Goal: Information Seeking & Learning: Learn about a topic

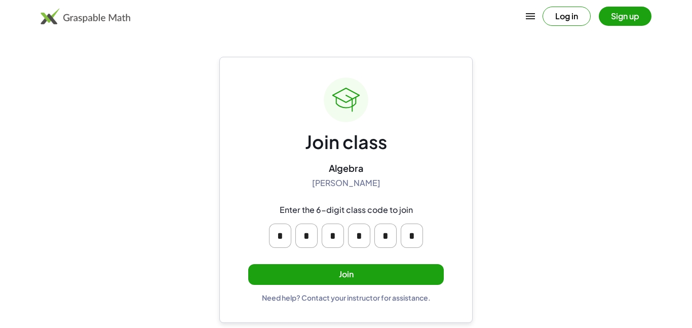
click at [624, 13] on button "Sign up" at bounding box center [625, 16] width 53 height 19
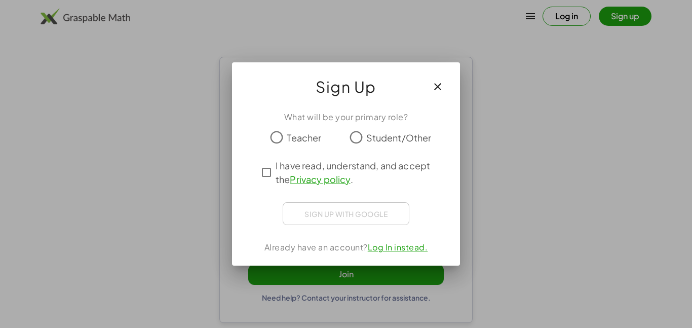
click at [407, 137] on span "Student/Other" at bounding box center [398, 138] width 65 height 14
click at [360, 166] on span "I have read, understand, and accept the Privacy policy ." at bounding box center [354, 171] width 159 height 27
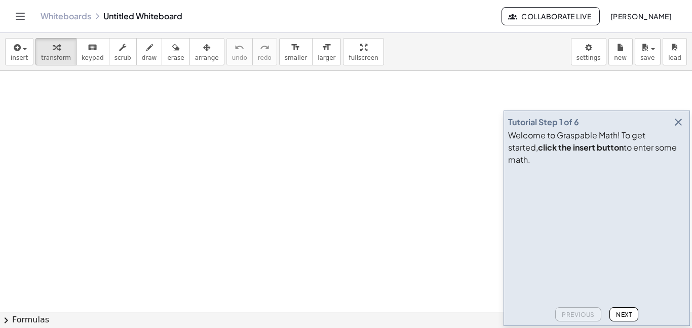
click at [657, 316] on div "Previous Next" at bounding box center [596, 312] width 177 height 18
click at [676, 128] on icon "button" at bounding box center [678, 122] width 12 height 12
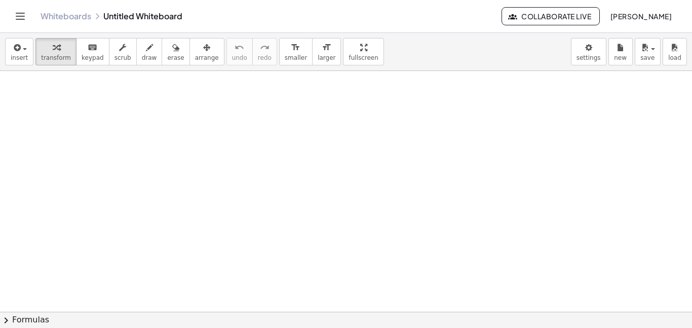
click at [20, 15] on icon "Toggle navigation" at bounding box center [20, 16] width 12 height 12
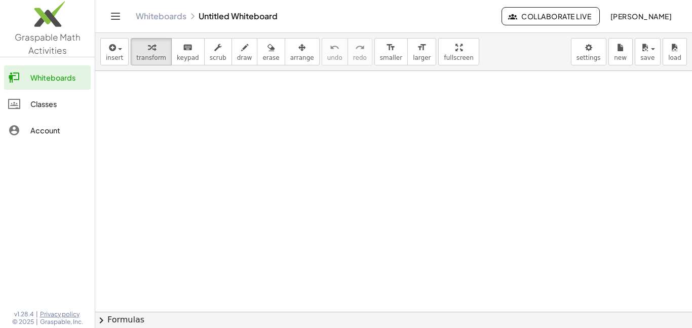
click at [56, 108] on div "Classes" at bounding box center [58, 104] width 56 height 12
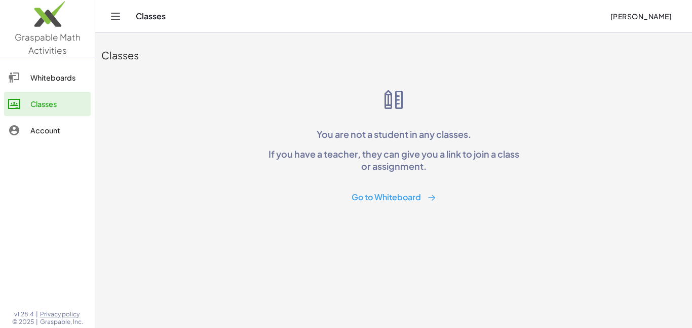
click at [32, 80] on div "Whiteboards" at bounding box center [58, 77] width 56 height 12
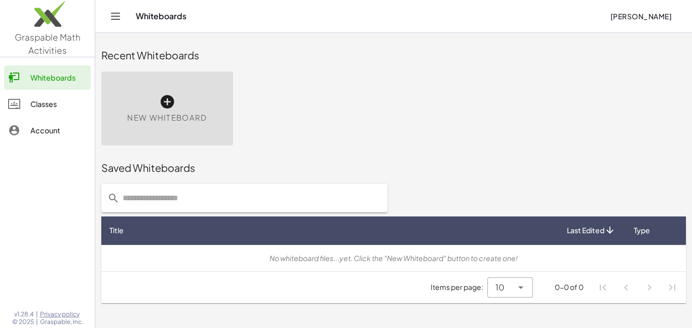
click at [233, 200] on input "text" at bounding box center [251, 198] width 262 height 28
type input "*"
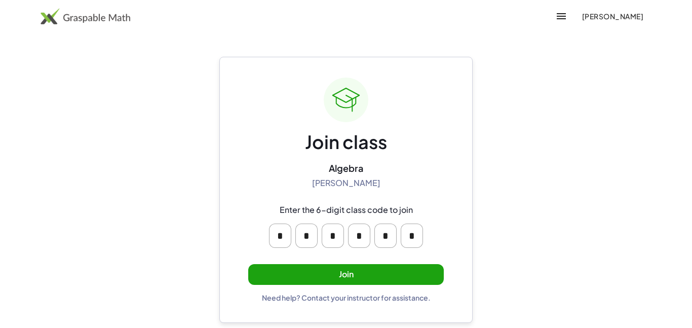
click at [394, 265] on button "Join" at bounding box center [345, 274] width 195 height 21
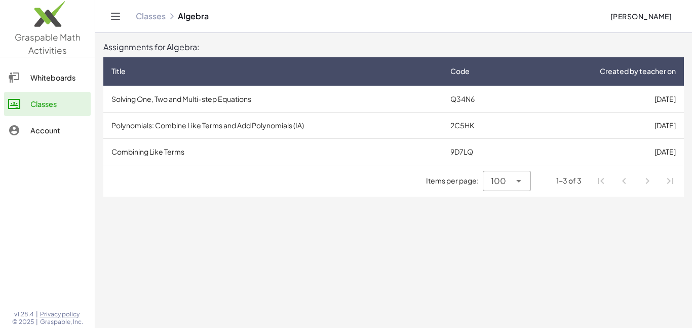
click at [179, 104] on td "Solving One, Two and Multi-step Equations" at bounding box center [272, 99] width 339 height 26
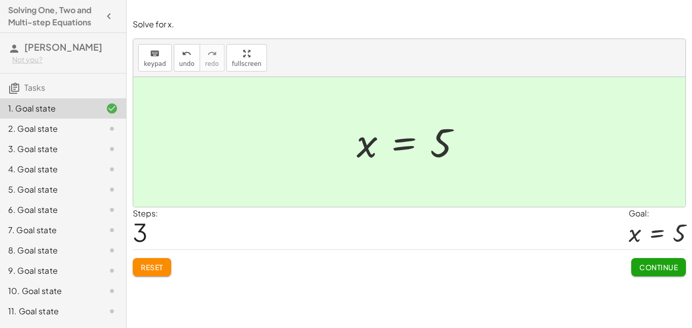
click at [662, 270] on span "Continue" at bounding box center [658, 266] width 38 height 9
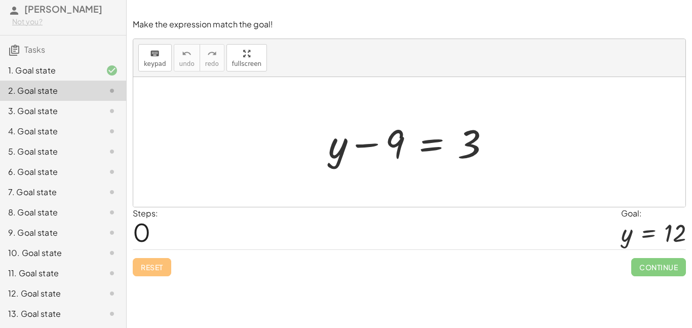
scroll to position [36, 0]
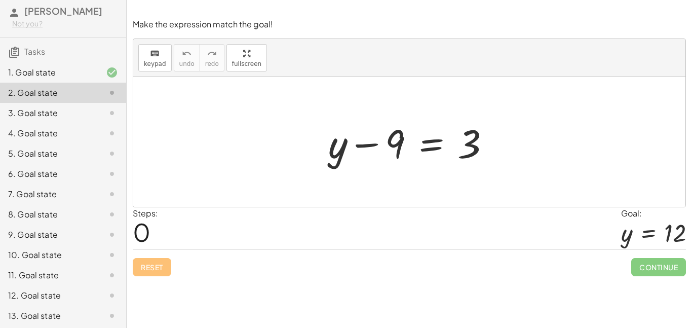
click at [36, 300] on div "12. Goal state" at bounding box center [49, 295] width 82 height 12
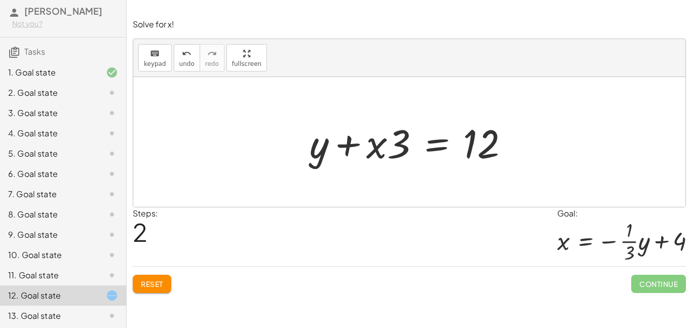
click at [144, 286] on span "Reset" at bounding box center [152, 283] width 22 height 9
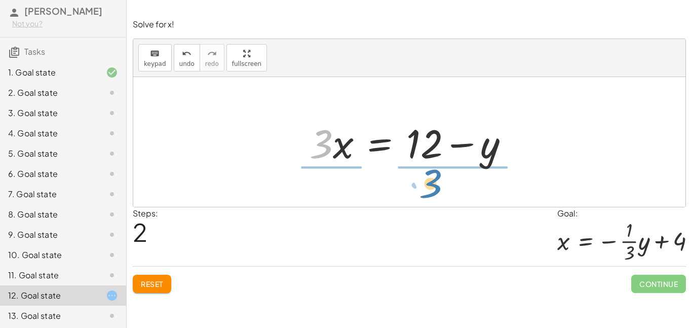
drag, startPoint x: 323, startPoint y: 129, endPoint x: 432, endPoint y: 169, distance: 116.3
click at [432, 169] on div "+ · 3 · x + y = 12 + · 3 · x + y − y = + 12 − y + · 3 · x + 0 = + 12 − y · 3 · …" at bounding box center [409, 141] width 230 height 57
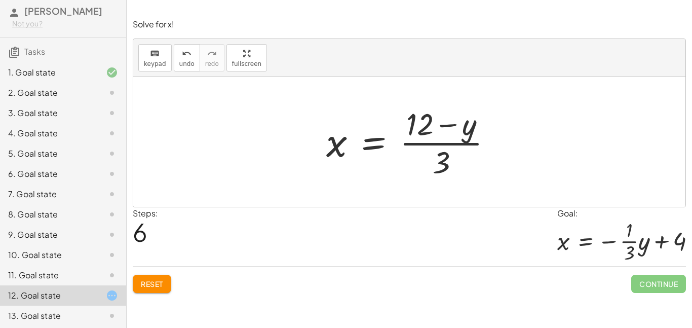
click at [157, 301] on div "Solve for x. keyboard keypad undo undo redo redo fullscreen + x + 7 = 12 + x + …" at bounding box center [409, 164] width 565 height 328
click at [139, 289] on button "Reset" at bounding box center [152, 283] width 38 height 18
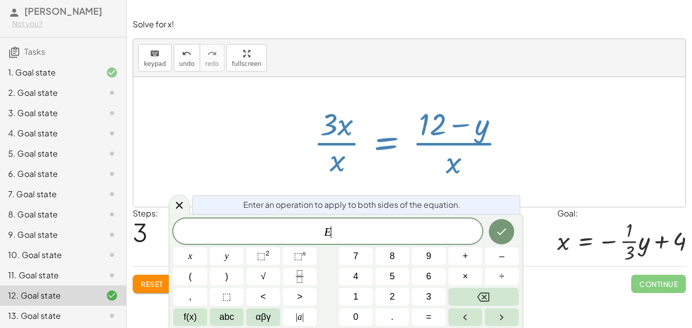
scroll to position [1, 0]
click at [148, 291] on button "Reset" at bounding box center [152, 283] width 38 height 18
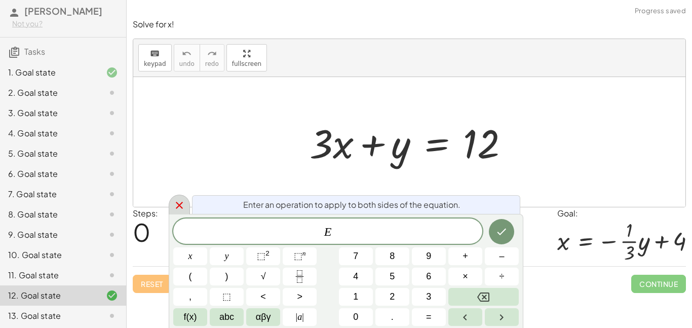
click at [171, 202] on div at bounding box center [179, 204] width 21 height 20
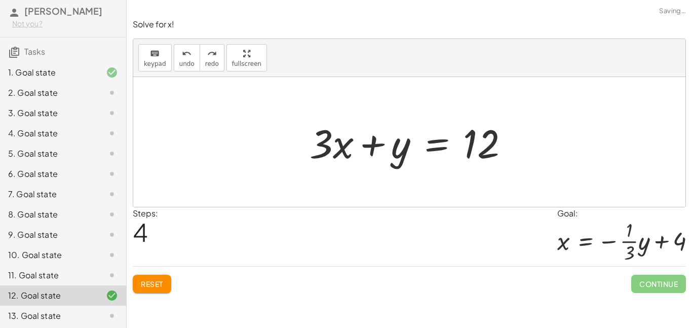
click at [157, 293] on button "Reset" at bounding box center [152, 283] width 38 height 18
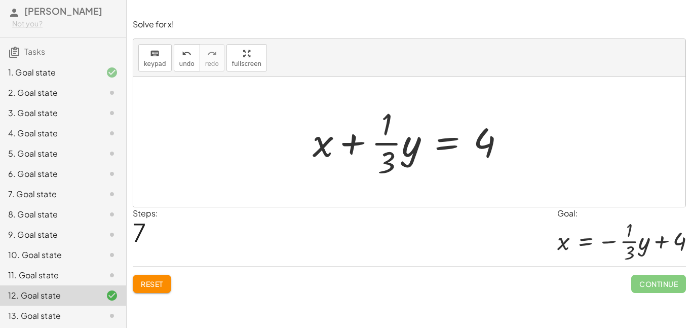
click at [665, 283] on span "Continue" at bounding box center [658, 283] width 55 height 18
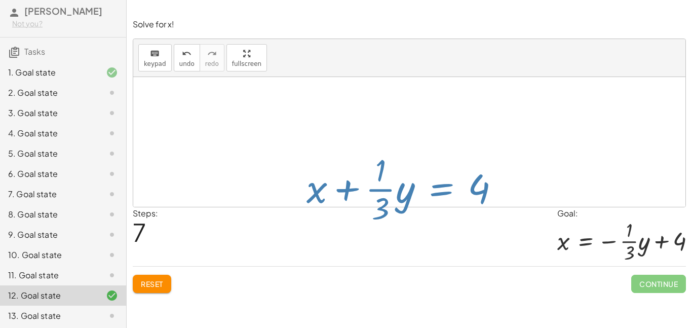
scroll to position [1, 0]
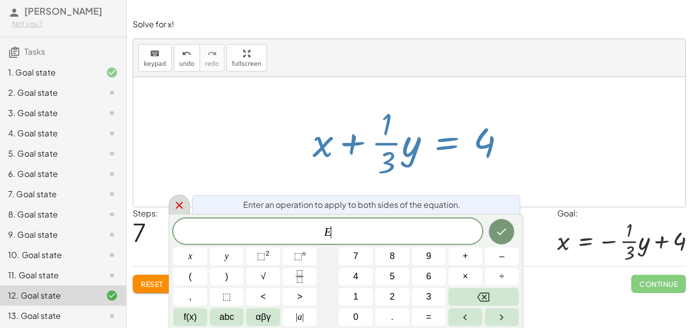
click at [183, 209] on icon at bounding box center [179, 205] width 12 height 12
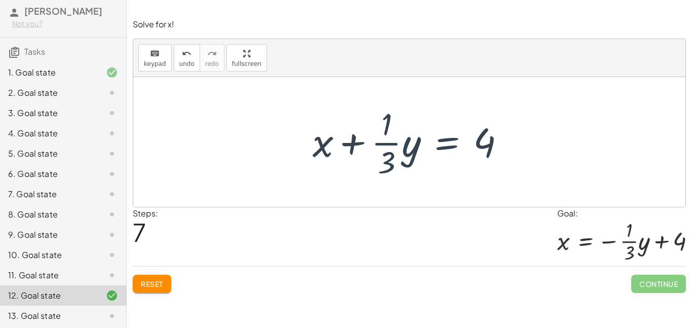
scroll to position [0, 0]
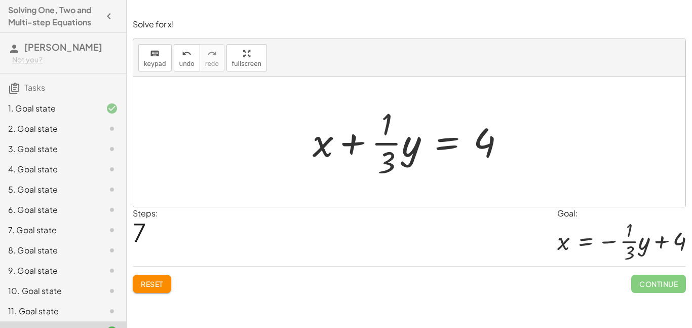
click at [64, 133] on div "2. Goal state" at bounding box center [49, 129] width 82 height 12
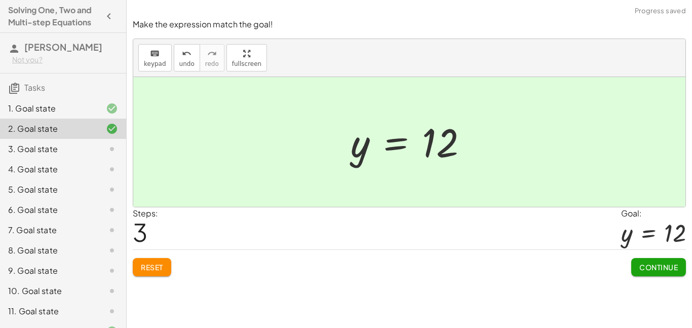
click at [661, 266] on span "Continue" at bounding box center [658, 266] width 38 height 9
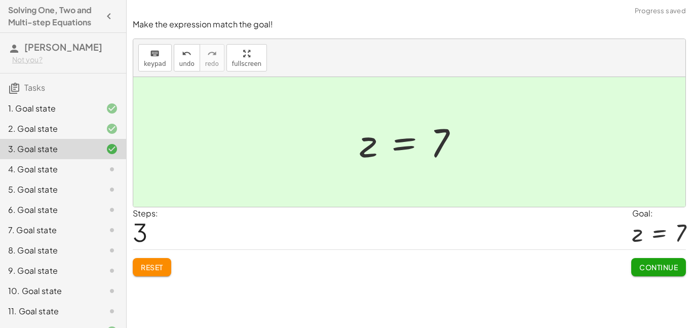
click at [661, 271] on button "Continue" at bounding box center [658, 267] width 55 height 18
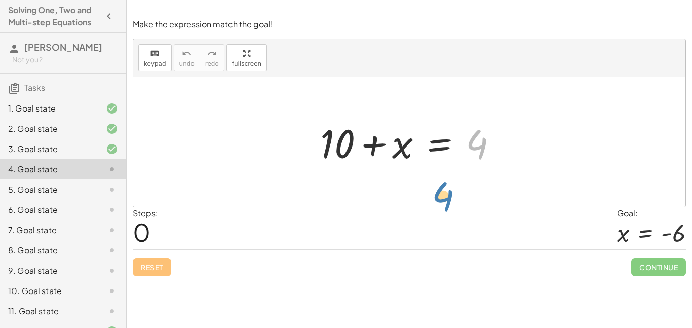
click at [408, 232] on div "Steps: 0 Goal: x = - 6" at bounding box center [409, 228] width 553 height 42
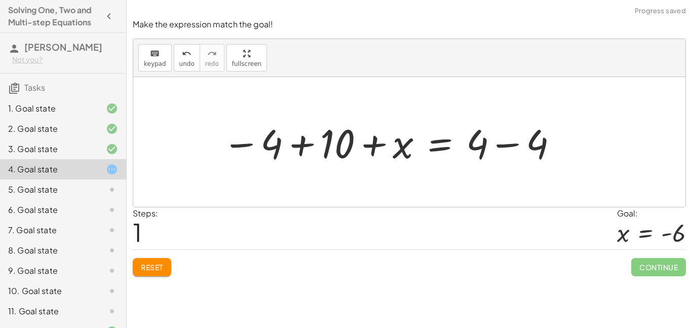
click at [501, 147] on div at bounding box center [390, 142] width 347 height 52
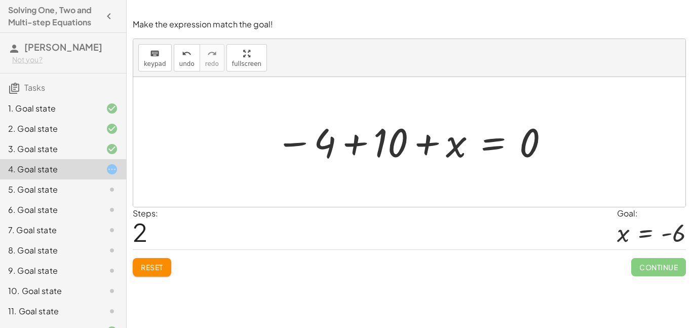
click at [137, 259] on button "Reset" at bounding box center [152, 267] width 38 height 18
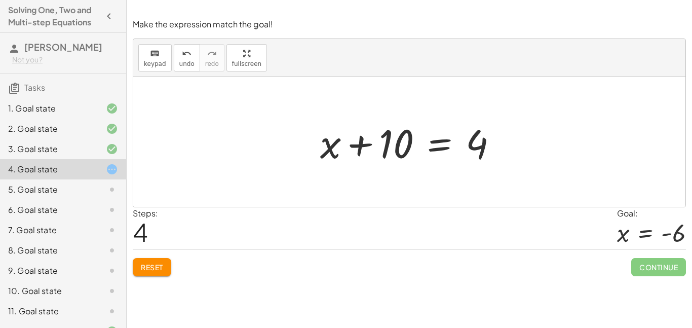
click at [144, 268] on span "Reset" at bounding box center [152, 266] width 22 height 9
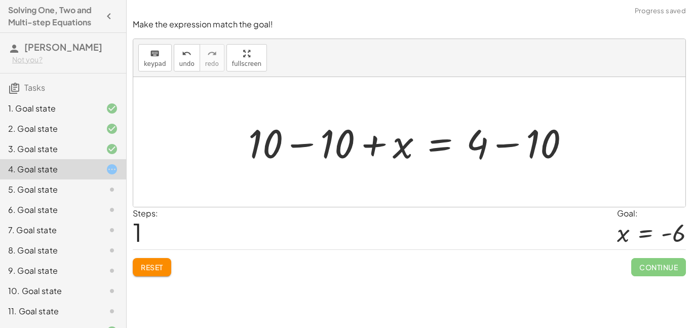
click at [153, 273] on button "Reset" at bounding box center [152, 267] width 38 height 18
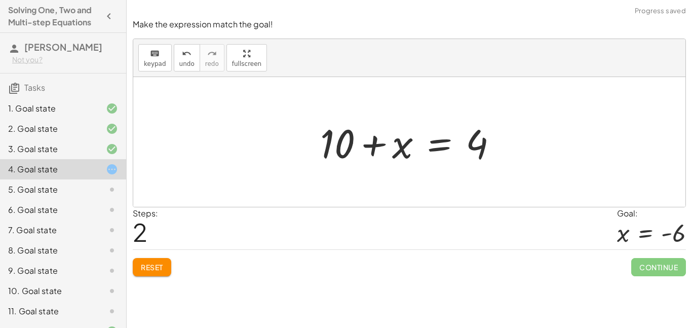
click at [135, 268] on button "Reset" at bounding box center [152, 267] width 38 height 18
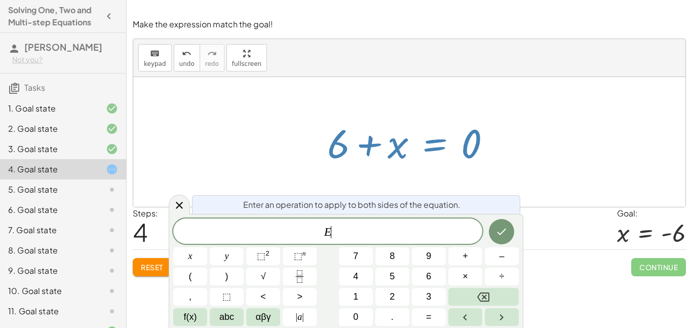
scroll to position [2, 0]
click at [141, 271] on button "Reset" at bounding box center [152, 267] width 38 height 18
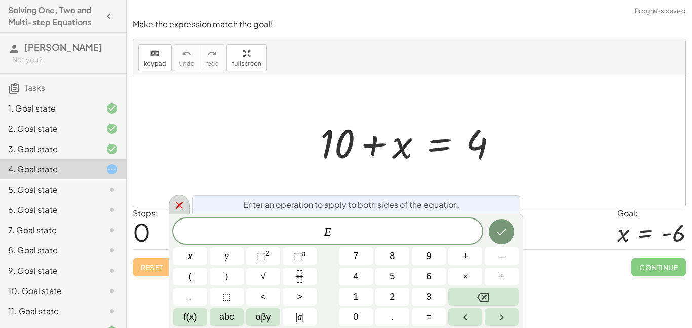
click at [173, 212] on div at bounding box center [179, 204] width 21 height 20
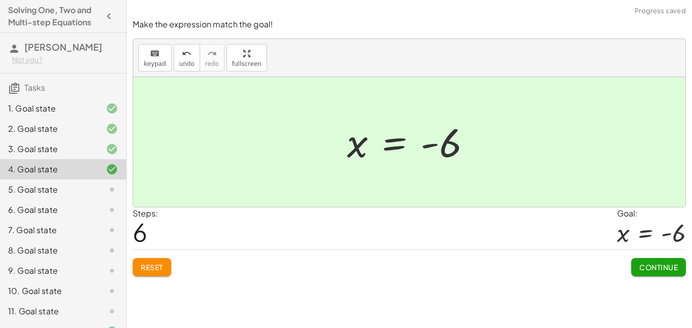
click at [676, 259] on button "Continue" at bounding box center [658, 267] width 55 height 18
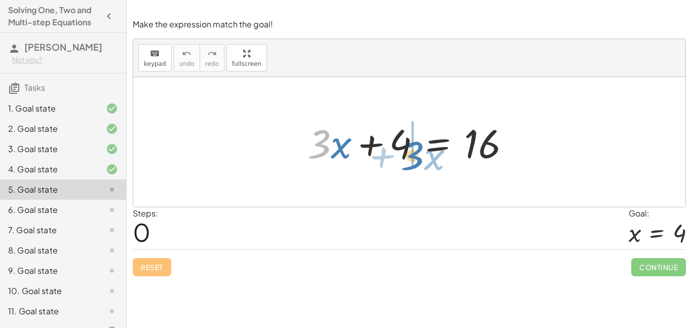
drag, startPoint x: 326, startPoint y: 141, endPoint x: 417, endPoint y: 154, distance: 92.1
click at [417, 154] on div at bounding box center [412, 142] width 221 height 52
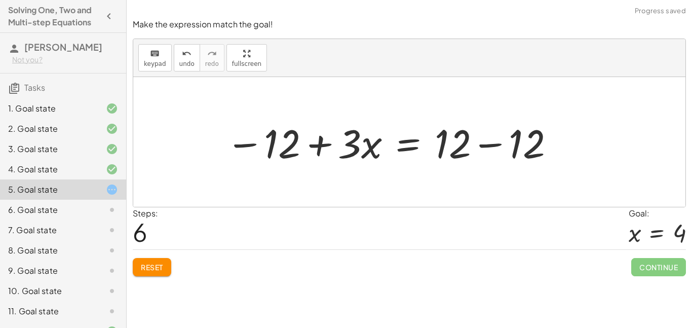
click at [138, 259] on button "Reset" at bounding box center [152, 267] width 38 height 18
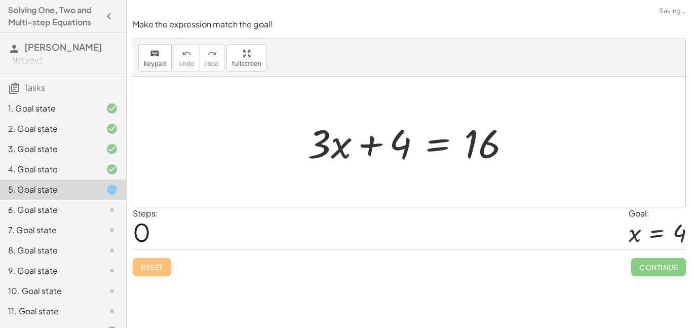
click at [146, 272] on div "Reset Continue" at bounding box center [409, 262] width 553 height 27
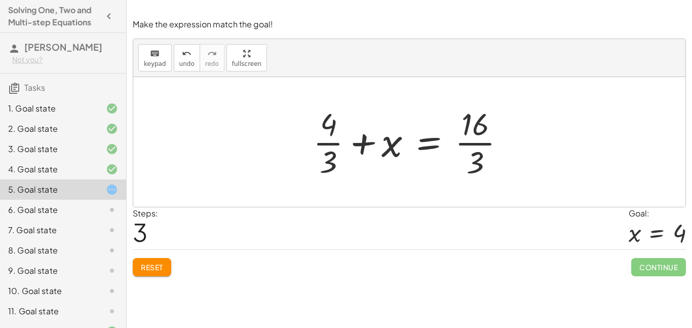
click at [150, 274] on button "Reset" at bounding box center [152, 267] width 38 height 18
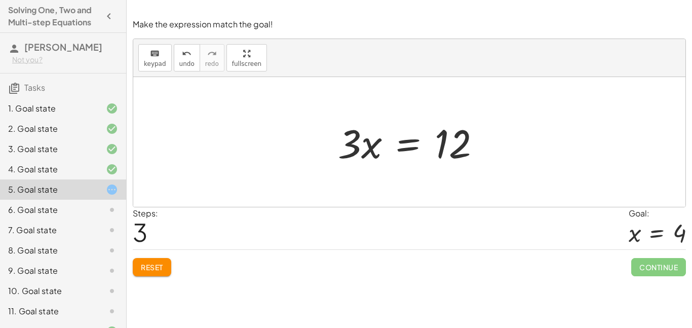
click at [149, 274] on button "Reset" at bounding box center [152, 267] width 38 height 18
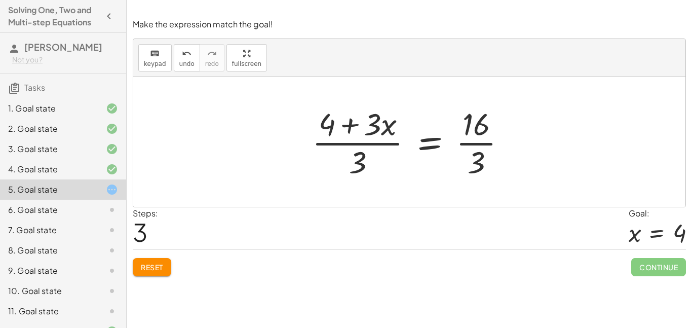
click at [169, 273] on button "Reset" at bounding box center [152, 267] width 38 height 18
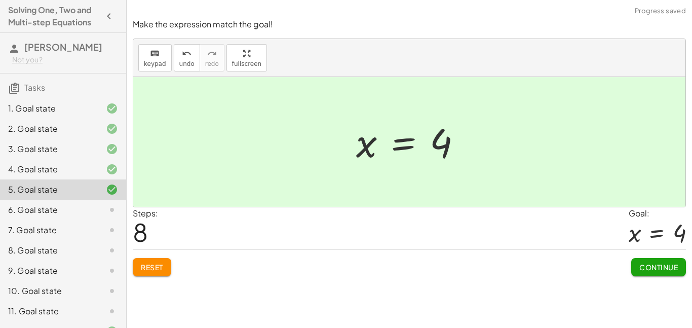
click at [669, 274] on button "Continue" at bounding box center [658, 267] width 55 height 18
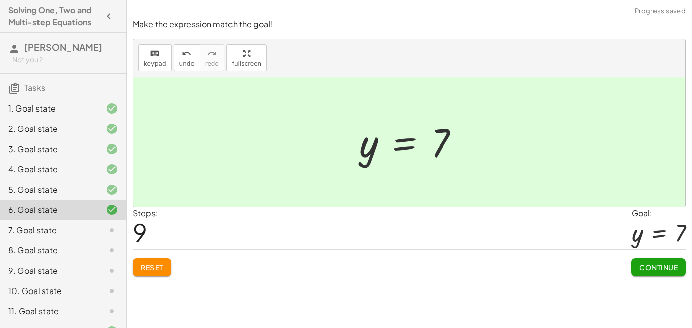
click at [665, 273] on button "Continue" at bounding box center [658, 267] width 55 height 18
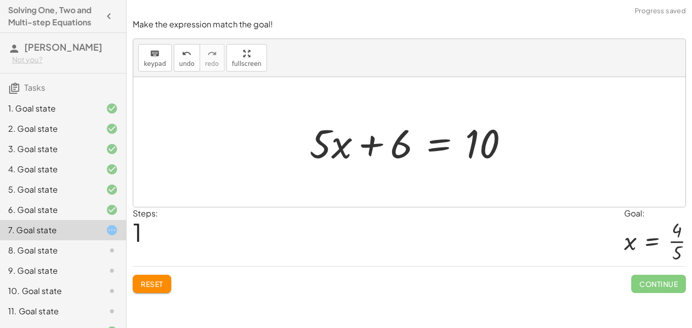
click at [139, 292] on button "Reset" at bounding box center [152, 283] width 38 height 18
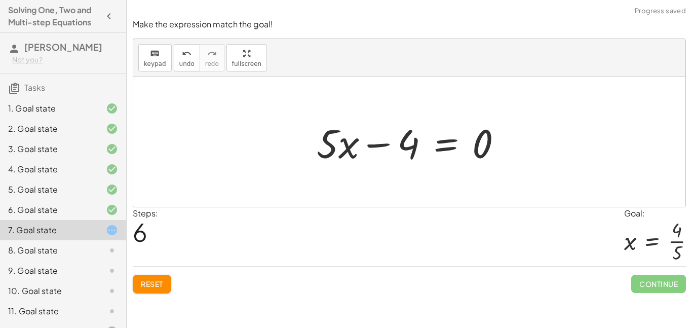
click at [158, 302] on div "Solve for x. keyboard keypad undo undo redo redo fullscreen + x + 7 = 12 + x + …" at bounding box center [409, 164] width 565 height 328
click at [154, 291] on button "Reset" at bounding box center [152, 283] width 38 height 18
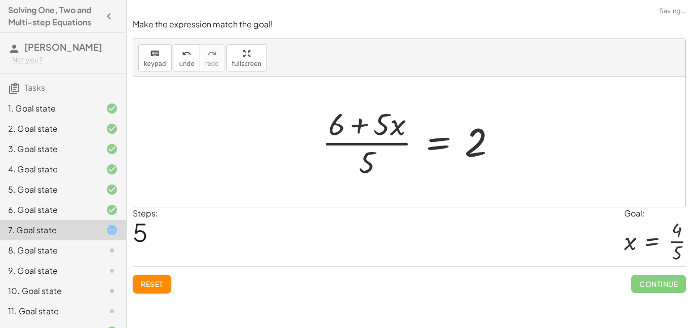
click at [134, 291] on button "Reset" at bounding box center [152, 283] width 38 height 18
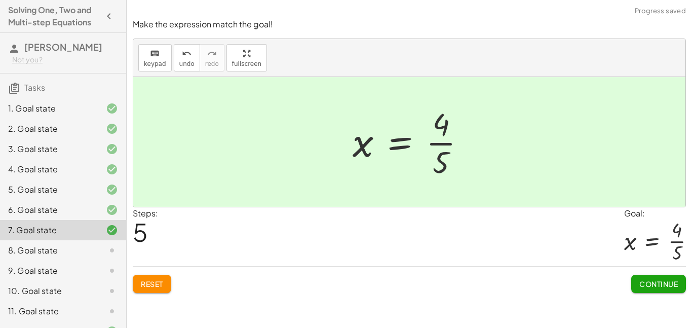
click at [674, 285] on span "Continue" at bounding box center [658, 283] width 38 height 9
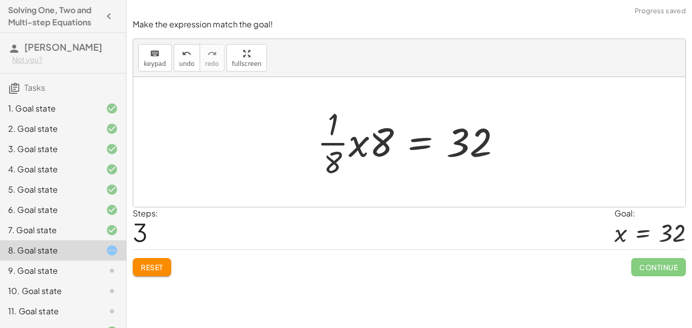
click at [145, 275] on button "Reset" at bounding box center [152, 267] width 38 height 18
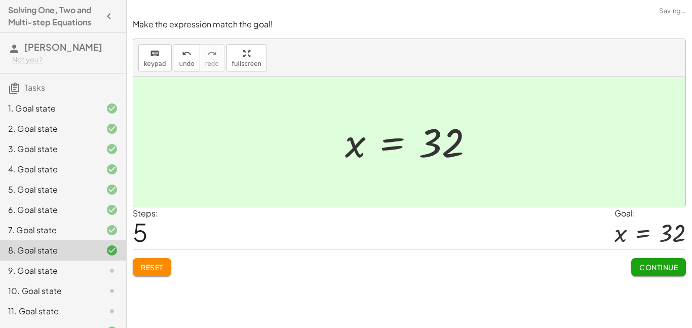
click at [672, 272] on button "Continue" at bounding box center [658, 267] width 55 height 18
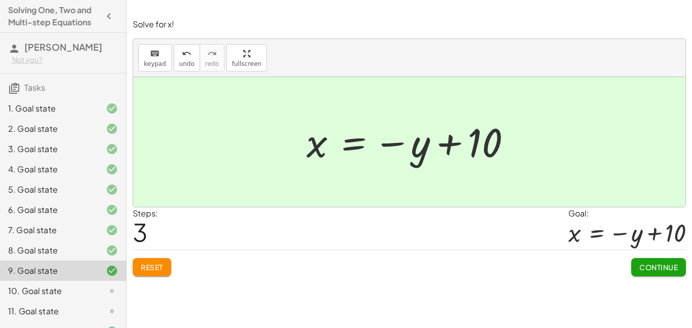
click at [652, 284] on div "Solve for x. keyboard keypad undo undo redo redo fullscreen + x + 7 = 12 + x + …" at bounding box center [409, 164] width 565 height 328
click at [650, 275] on button "Continue" at bounding box center [658, 267] width 55 height 18
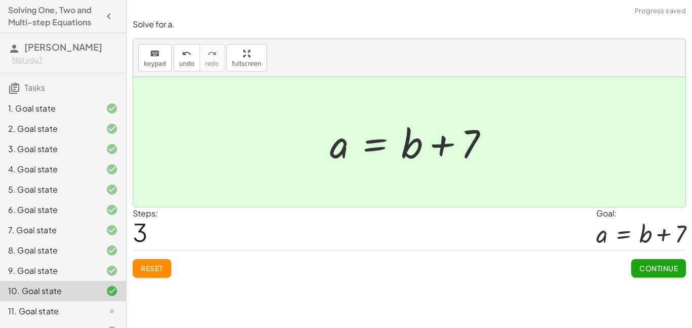
click at [653, 276] on button "Continue" at bounding box center [658, 268] width 55 height 18
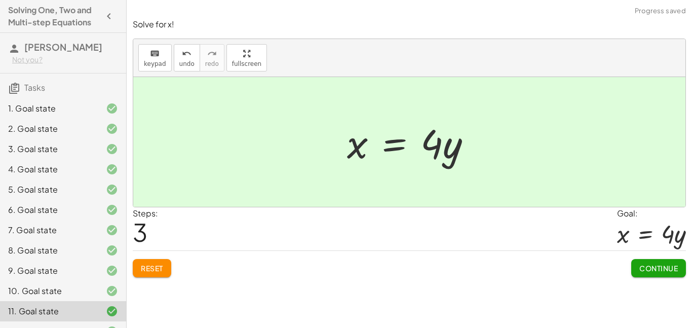
click at [677, 276] on button "Continue" at bounding box center [658, 268] width 55 height 18
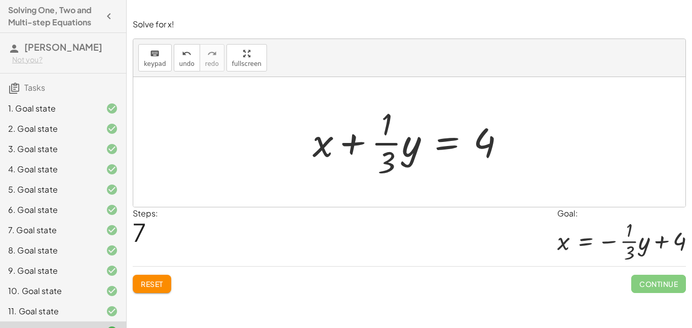
click at [157, 285] on span "Reset" at bounding box center [152, 283] width 22 height 9
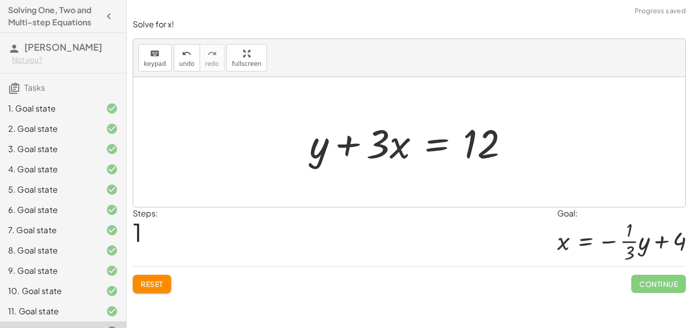
click at [158, 293] on button "Reset" at bounding box center [152, 283] width 38 height 18
click at [0, 0] on div "Solve for x! keyboard keypad undo undo redo redo fullscreen + · 3 · x + y = 12 …" at bounding box center [0, 0] width 0 height 0
click at [157, 282] on span "Reset" at bounding box center [152, 283] width 22 height 9
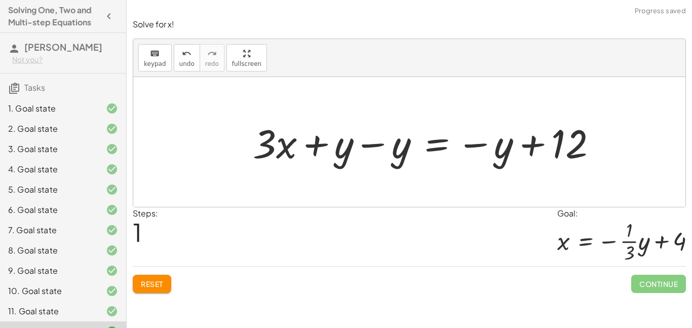
click at [152, 280] on span "Reset" at bounding box center [152, 283] width 22 height 9
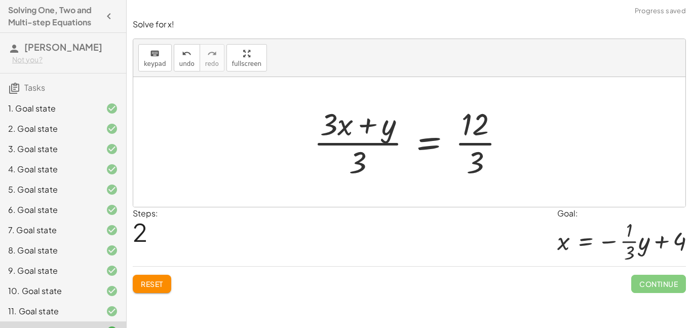
click at [163, 289] on button "Reset" at bounding box center [152, 283] width 38 height 18
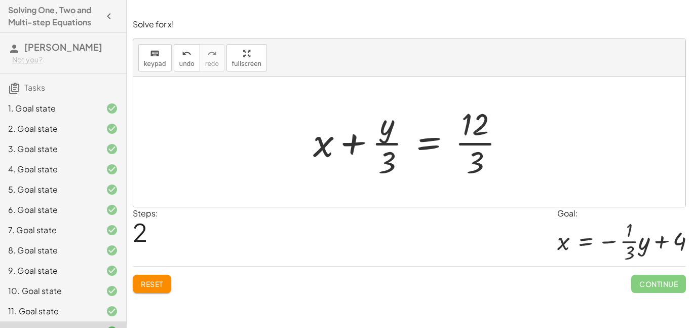
click at [156, 291] on button "Reset" at bounding box center [152, 283] width 38 height 18
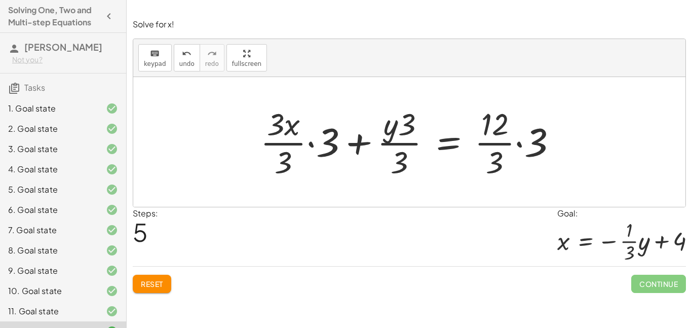
click at [161, 305] on div "Solve for x. keyboard keypad undo undo redo redo fullscreen + x + 7 = 12 + x + …" at bounding box center [409, 164] width 565 height 328
click at [155, 290] on button "Reset" at bounding box center [152, 283] width 38 height 18
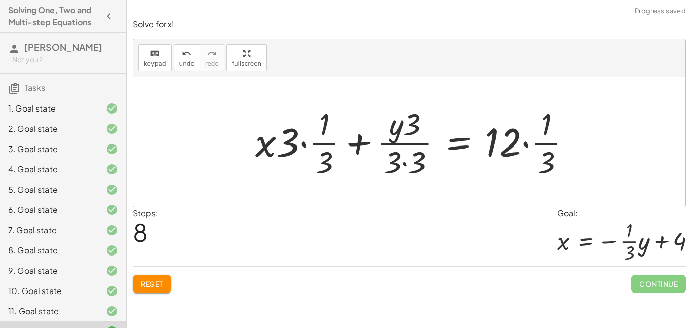
click at [151, 293] on button "Reset" at bounding box center [152, 283] width 38 height 18
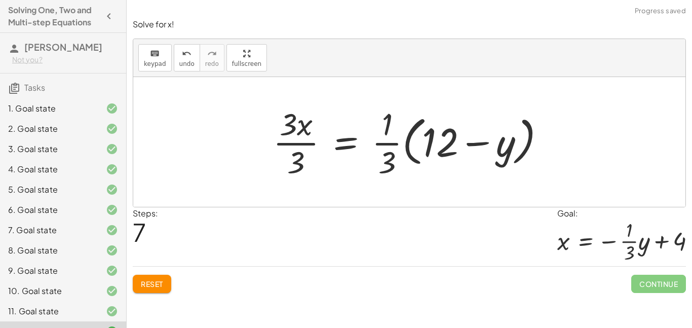
click at [162, 278] on button "Reset" at bounding box center [152, 283] width 38 height 18
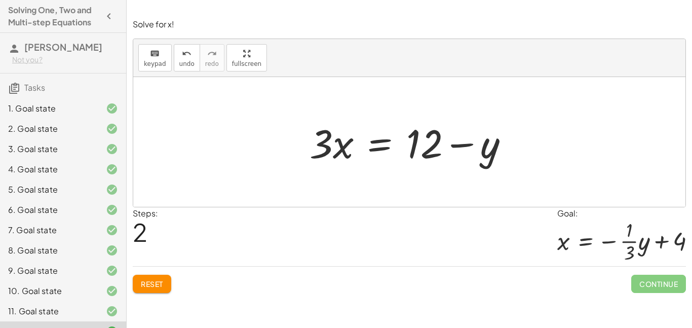
click at [457, 147] on div at bounding box center [412, 142] width 217 height 52
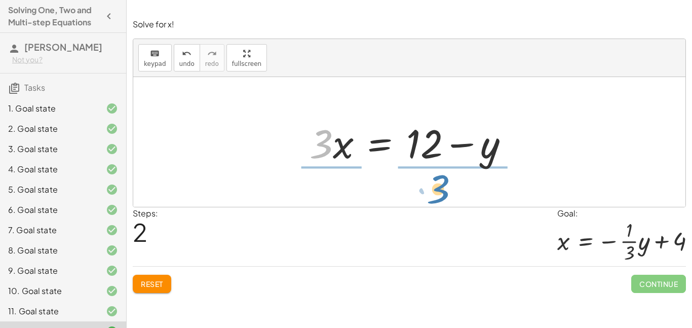
drag, startPoint x: 323, startPoint y: 135, endPoint x: 440, endPoint y: 180, distance: 125.8
click at [440, 180] on div "+ · 3 · x + y = 12 + · 3 · x + y − y = + 12 − y + · 3 · x + 0 = + 12 − y · 3 · …" at bounding box center [409, 142] width 552 height 130
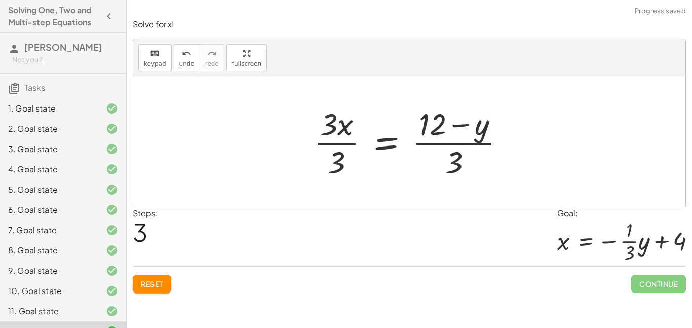
click at [334, 146] on div at bounding box center [413, 142] width 210 height 78
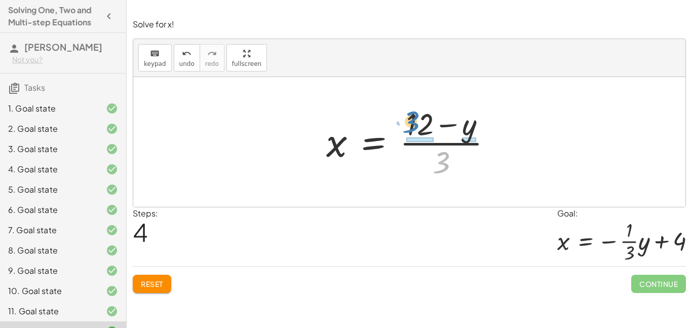
drag, startPoint x: 443, startPoint y: 162, endPoint x: 412, endPoint y: 122, distance: 50.6
click at [412, 122] on div at bounding box center [413, 142] width 184 height 78
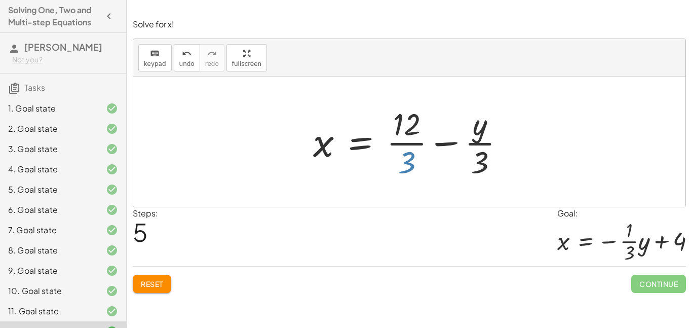
click at [402, 161] on div at bounding box center [413, 142] width 210 height 78
click at [417, 142] on div at bounding box center [413, 142] width 210 height 78
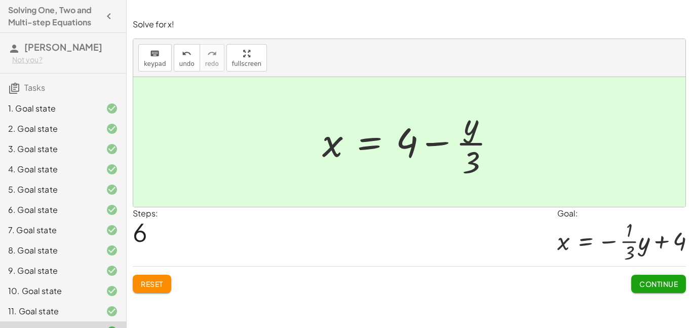
click at [650, 287] on span "Continue" at bounding box center [658, 283] width 38 height 9
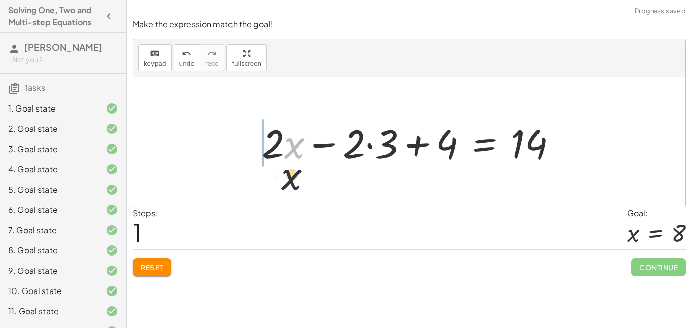
click at [249, 157] on div "+ · 2 · ( + x − 3 ) + 4 = 14 · x + x − 3 + 4 = 14 · 2 · · 2 ·" at bounding box center [410, 141] width 326 height 57
click at [150, 266] on span "Reset" at bounding box center [152, 266] width 22 height 9
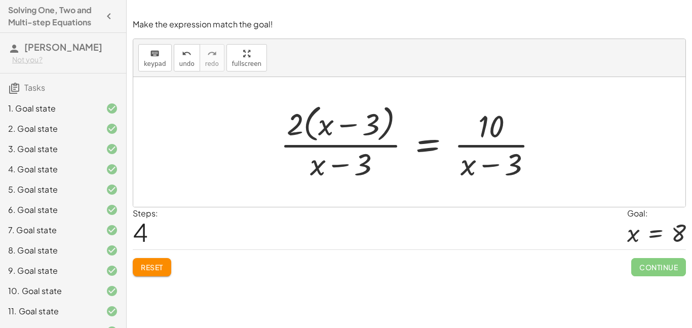
click at [154, 274] on button "Reset" at bounding box center [152, 267] width 38 height 18
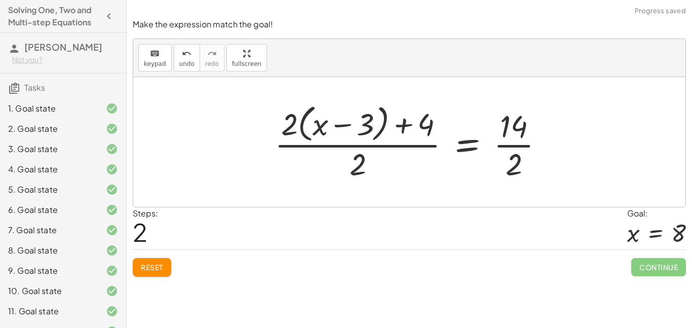
click at [137, 275] on button "Reset" at bounding box center [152, 267] width 38 height 18
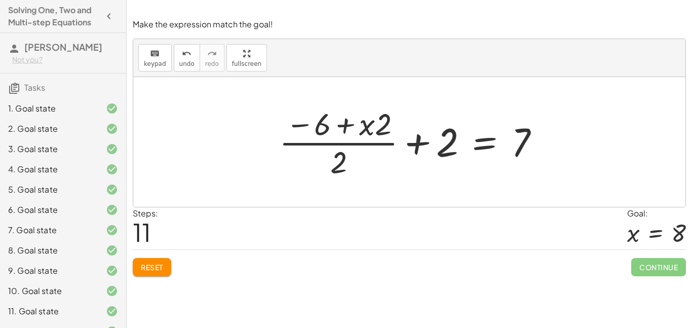
click at [159, 273] on button "Reset" at bounding box center [152, 267] width 38 height 18
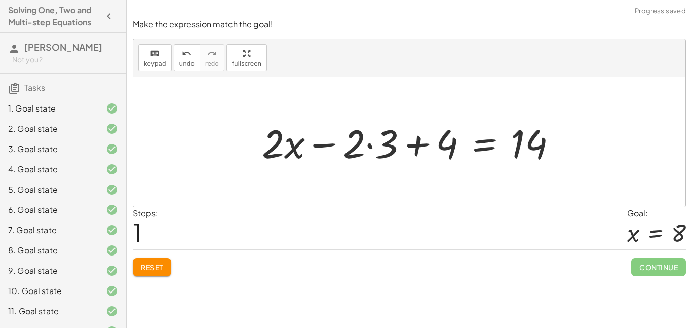
click at [161, 272] on button "Reset" at bounding box center [152, 267] width 38 height 18
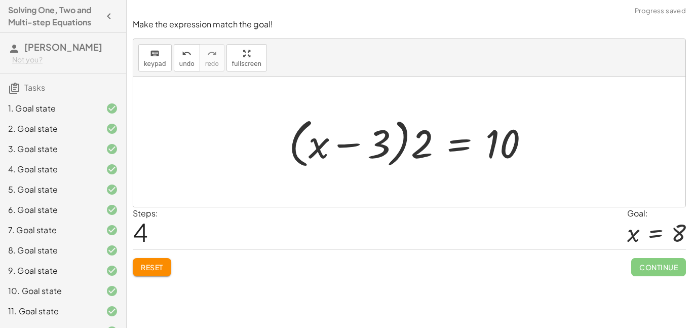
click at [145, 284] on div "Solve for x. keyboard keypad undo undo redo redo fullscreen + x + 7 = 12 + x + …" at bounding box center [409, 164] width 565 height 328
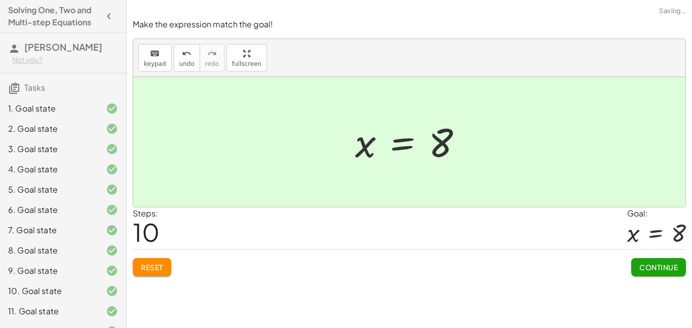
click at [671, 275] on button "Continue" at bounding box center [658, 267] width 55 height 18
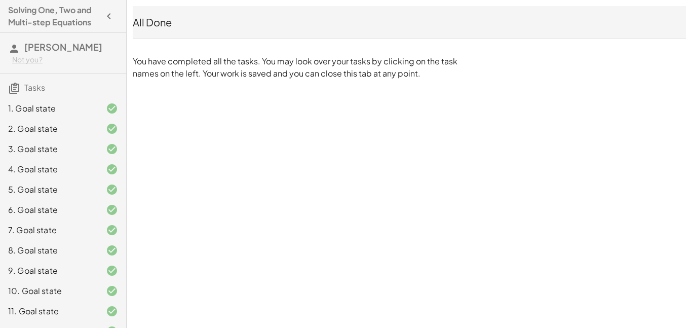
click at [54, 49] on span "[PERSON_NAME]" at bounding box center [63, 47] width 78 height 12
click at [163, 20] on div "All Done" at bounding box center [409, 22] width 553 height 14
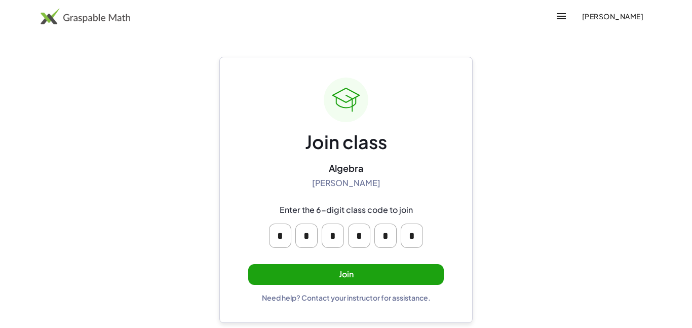
click at [372, 275] on button "Join" at bounding box center [345, 274] width 195 height 21
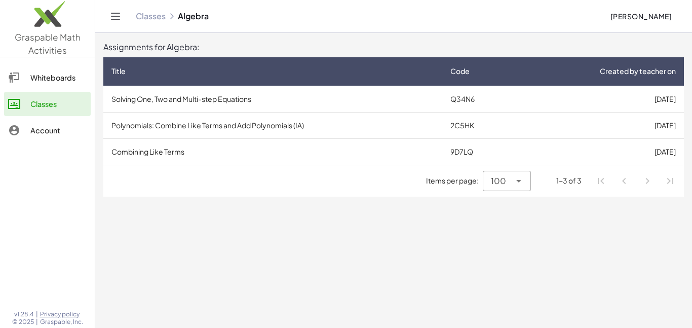
click at [372, 275] on main "Assignments for Algebra: Title Code Created by teacher on Solving One, Two and …" at bounding box center [393, 164] width 597 height 328
click at [689, 275] on main "Assignments for Algebra: Title Code Created by teacher on Solving One, Two and …" at bounding box center [393, 164] width 597 height 328
click at [481, 153] on td "9D7LQ" at bounding box center [479, 151] width 75 height 26
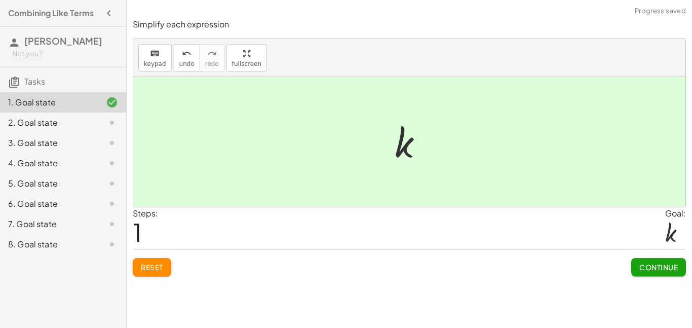
click at [668, 274] on button "Continue" at bounding box center [658, 267] width 55 height 18
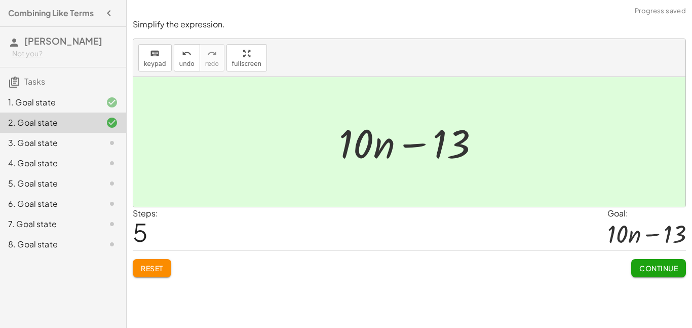
click at [673, 272] on span "Continue" at bounding box center [658, 267] width 38 height 9
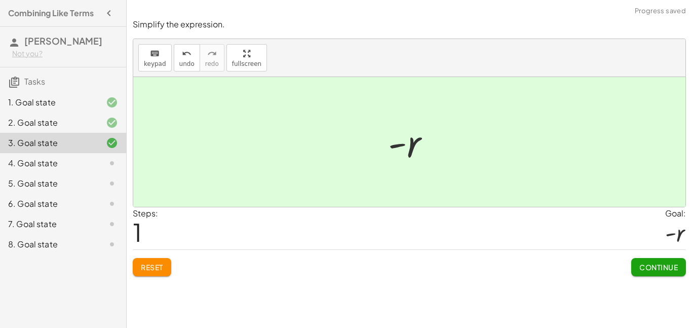
click at [672, 275] on button "Continue" at bounding box center [658, 267] width 55 height 18
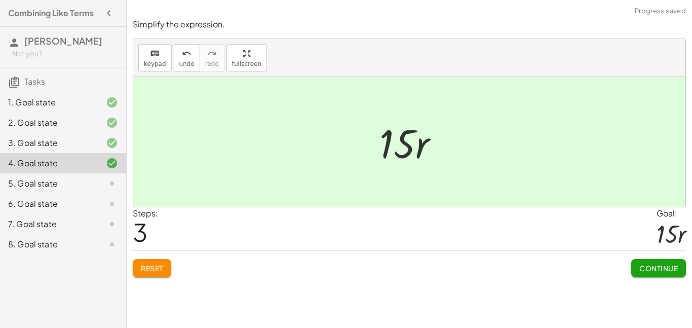
click at [677, 276] on button "Continue" at bounding box center [658, 268] width 55 height 18
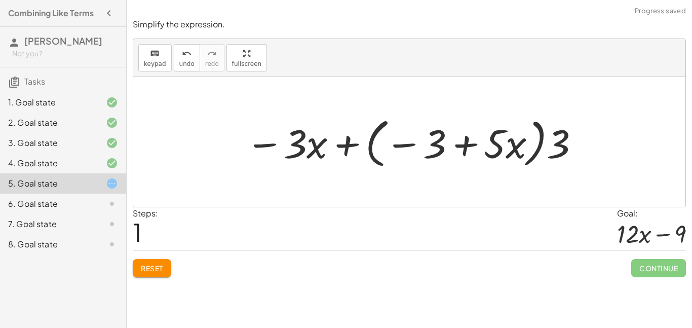
click at [147, 275] on button "Reset" at bounding box center [152, 268] width 38 height 18
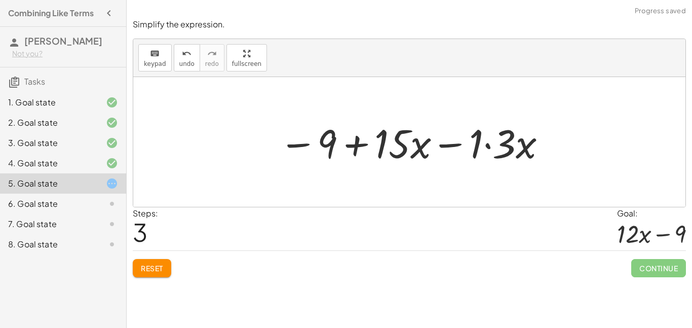
click at [150, 268] on span "Reset" at bounding box center [152, 267] width 22 height 9
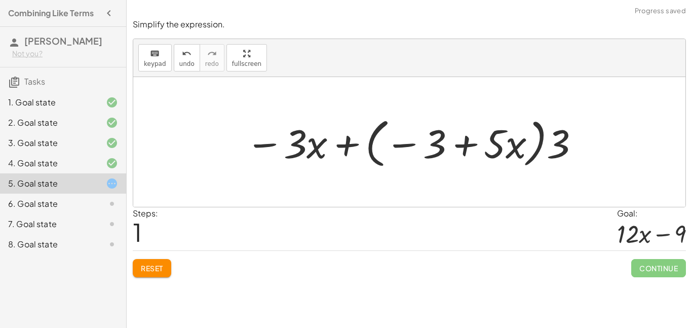
click at [166, 274] on button "Reset" at bounding box center [152, 268] width 38 height 18
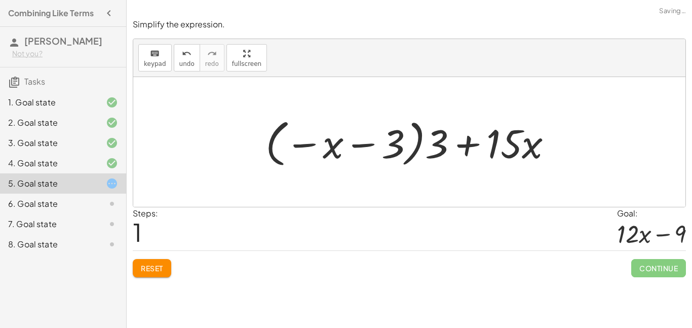
click at [154, 272] on span "Reset" at bounding box center [152, 267] width 22 height 9
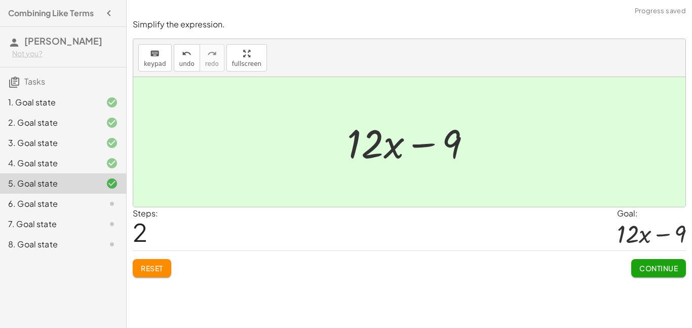
click at [652, 286] on div "Simplify each expression keyboard keypad undo undo redo redo fullscreen − · 6 ·…" at bounding box center [409, 164] width 565 height 328
click at [654, 287] on div "Simplify each expression keyboard keypad undo undo redo redo fullscreen − · 6 ·…" at bounding box center [409, 164] width 565 height 328
click at [658, 266] on span "Continue" at bounding box center [658, 267] width 38 height 9
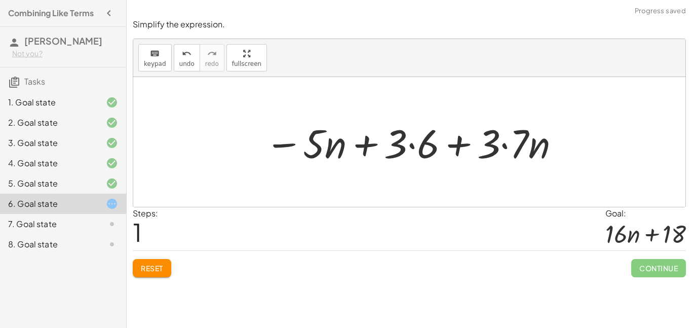
click at [155, 275] on button "Reset" at bounding box center [152, 268] width 38 height 18
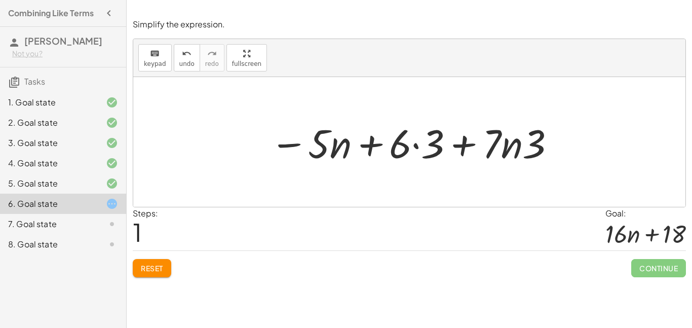
click at [140, 272] on button "Reset" at bounding box center [152, 268] width 38 height 18
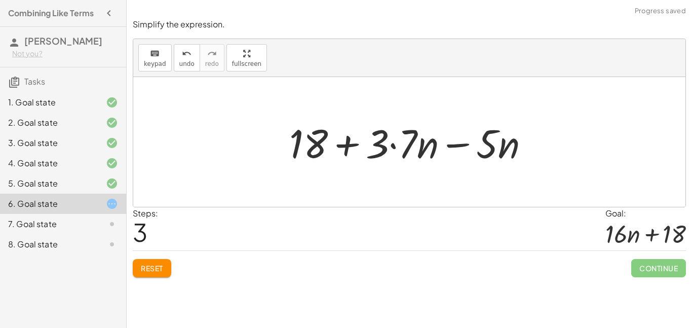
click at [156, 275] on button "Reset" at bounding box center [152, 268] width 38 height 18
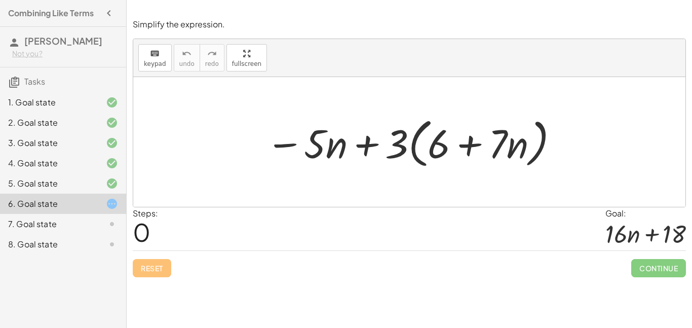
click at [363, 144] on div at bounding box center [413, 142] width 304 height 58
drag, startPoint x: 315, startPoint y: 138, endPoint x: 430, endPoint y: 139, distance: 115.0
click at [430, 139] on div at bounding box center [413, 142] width 304 height 58
drag, startPoint x: 395, startPoint y: 139, endPoint x: 491, endPoint y: 137, distance: 95.7
click at [491, 137] on div at bounding box center [413, 142] width 304 height 58
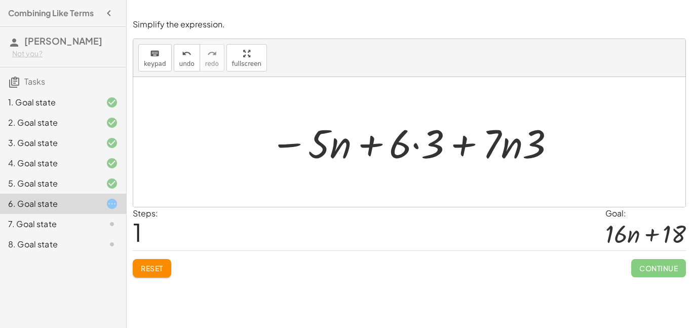
click at [168, 267] on button "Reset" at bounding box center [152, 268] width 38 height 18
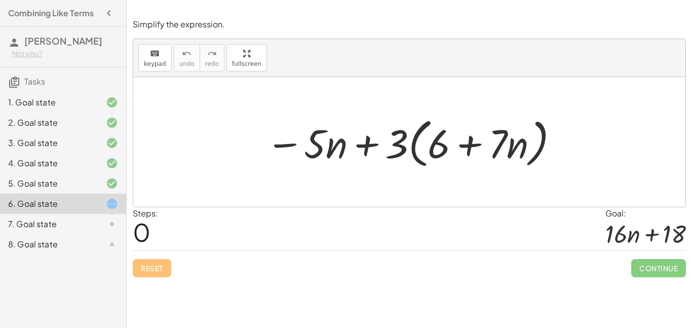
click at [504, 150] on div at bounding box center [413, 142] width 304 height 58
drag, startPoint x: 497, startPoint y: 142, endPoint x: 312, endPoint y: 147, distance: 184.9
click at [312, 147] on div at bounding box center [413, 142] width 304 height 58
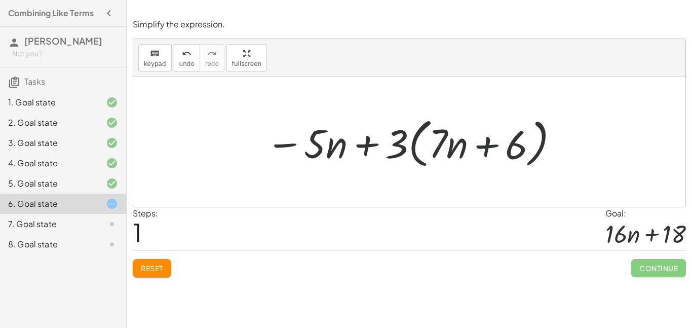
click at [156, 273] on button "Reset" at bounding box center [152, 268] width 38 height 18
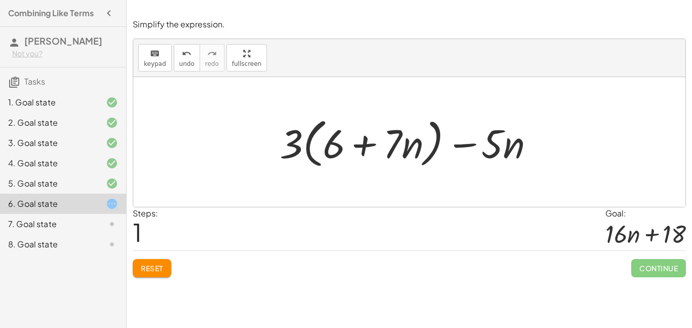
click at [164, 285] on div "Simplify each expression keyboard keypad undo undo redo redo fullscreen − · 6 ·…" at bounding box center [409, 164] width 565 height 328
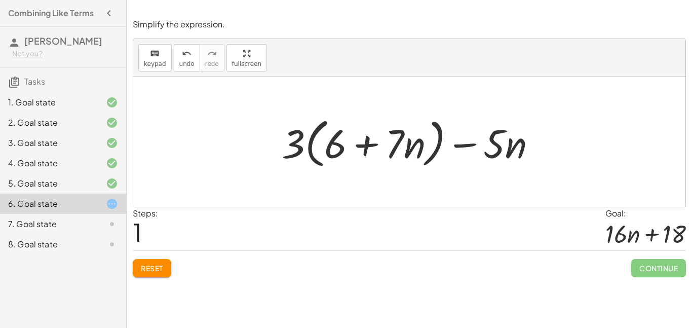
click at [156, 273] on button "Reset" at bounding box center [152, 268] width 38 height 18
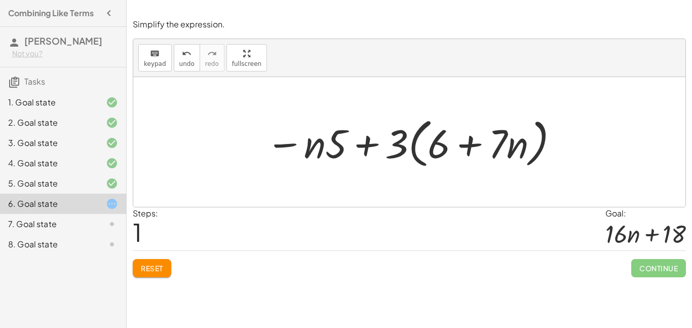
click at [153, 261] on button "Reset" at bounding box center [152, 268] width 38 height 18
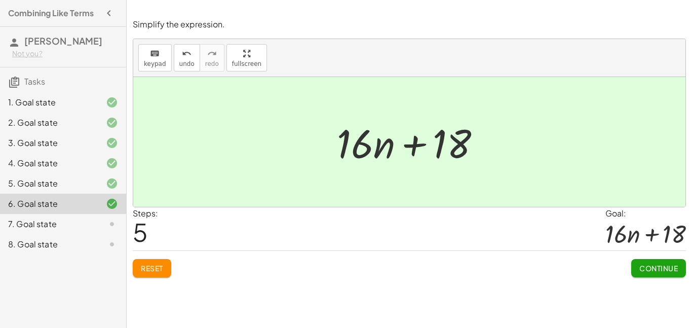
click at [662, 270] on span "Continue" at bounding box center [658, 267] width 38 height 9
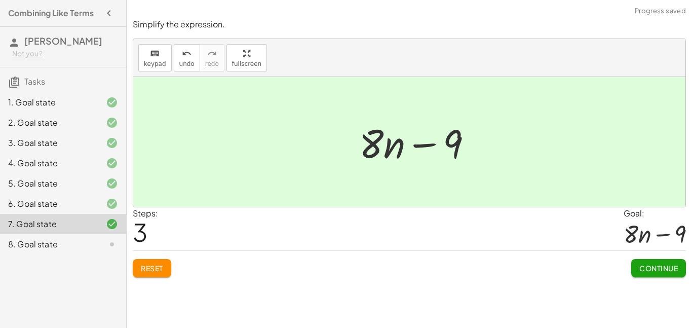
click at [672, 270] on span "Continue" at bounding box center [658, 267] width 38 height 9
